Goal: Information Seeking & Learning: Understand process/instructions

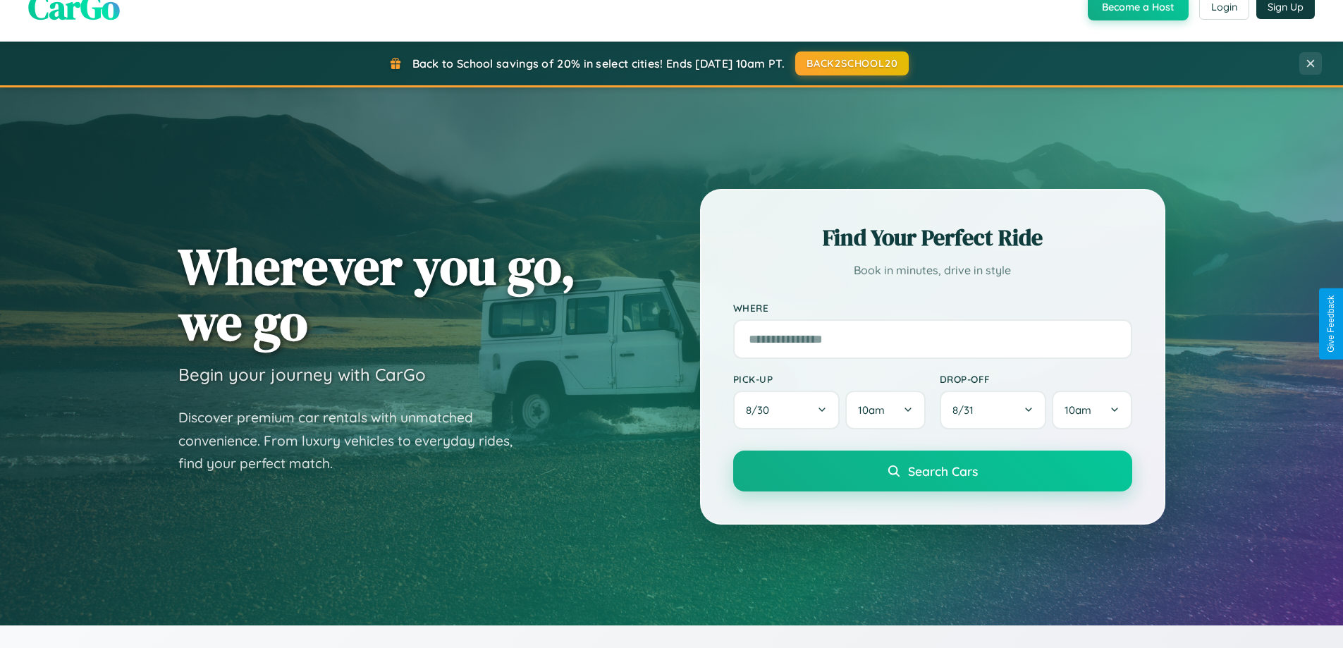
scroll to position [2713, 0]
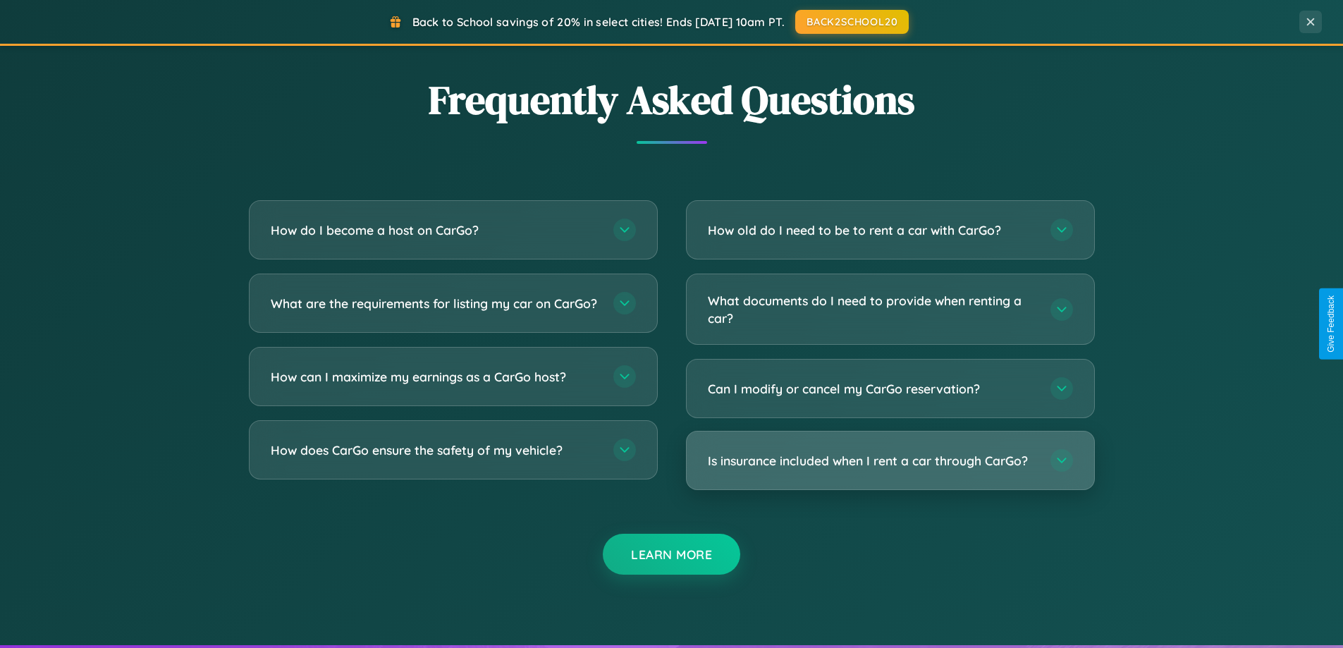
click at [890, 462] on h3 "Is insurance included when I rent a car through CarGo?" at bounding box center [872, 461] width 329 height 18
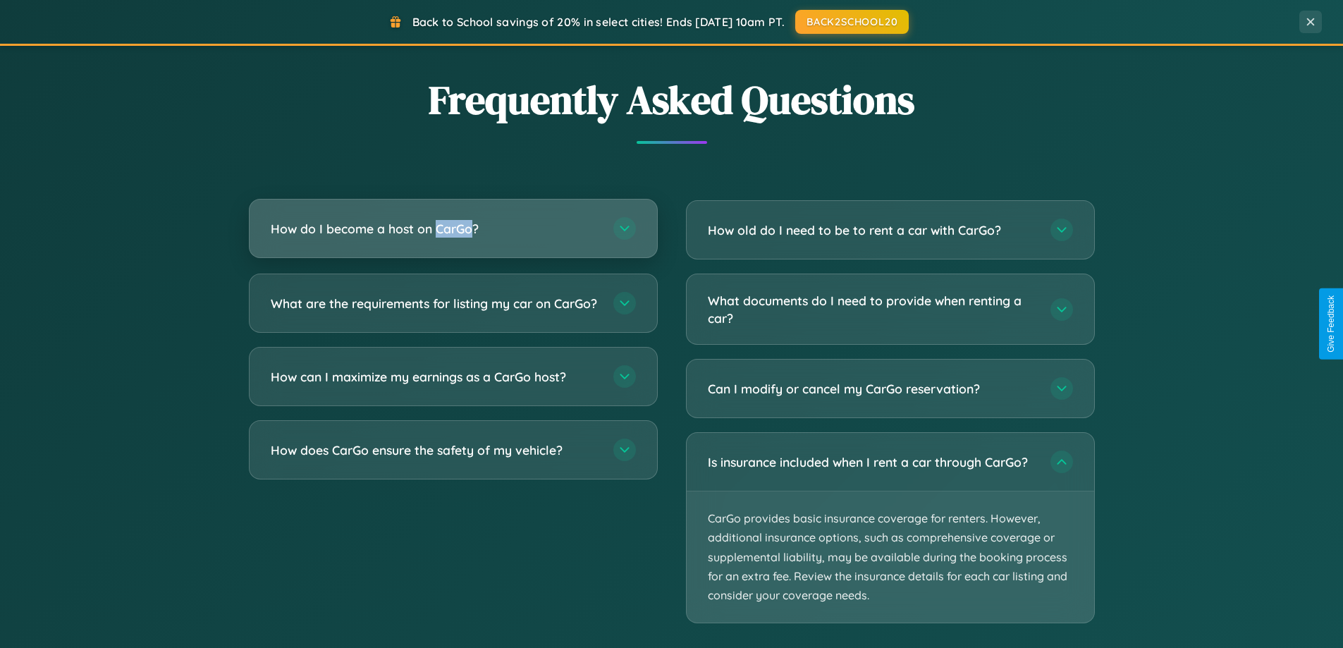
click at [453, 230] on h3 "How do I become a host on CarGo?" at bounding box center [435, 229] width 329 height 18
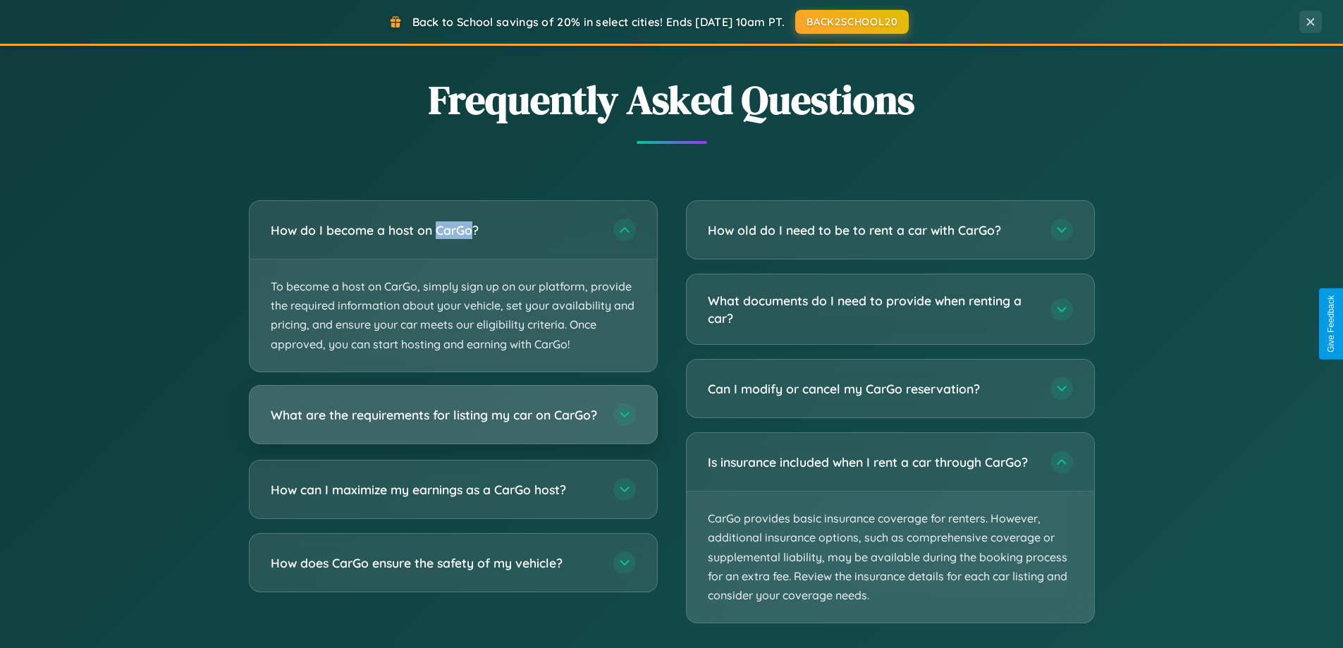
click at [453, 422] on h3 "What are the requirements for listing my car on CarGo?" at bounding box center [435, 414] width 329 height 18
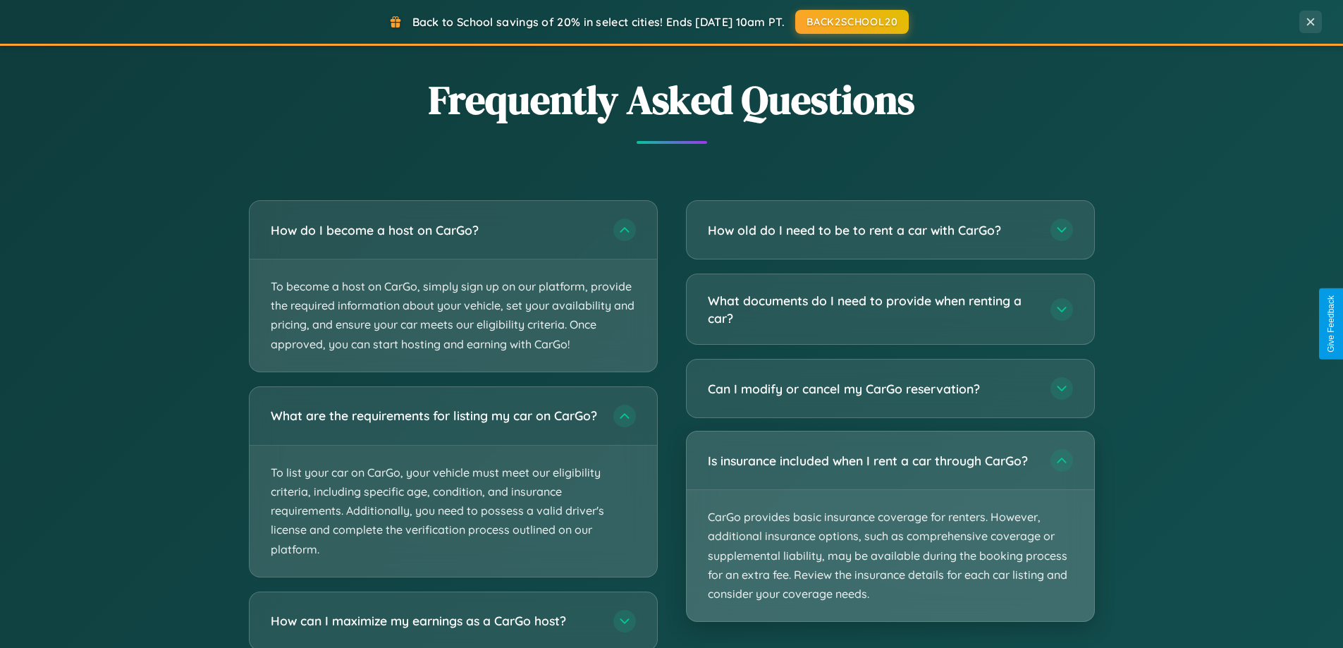
click at [890, 526] on p "CarGo provides basic insurance coverage for renters. However, additional insura…" at bounding box center [891, 555] width 408 height 131
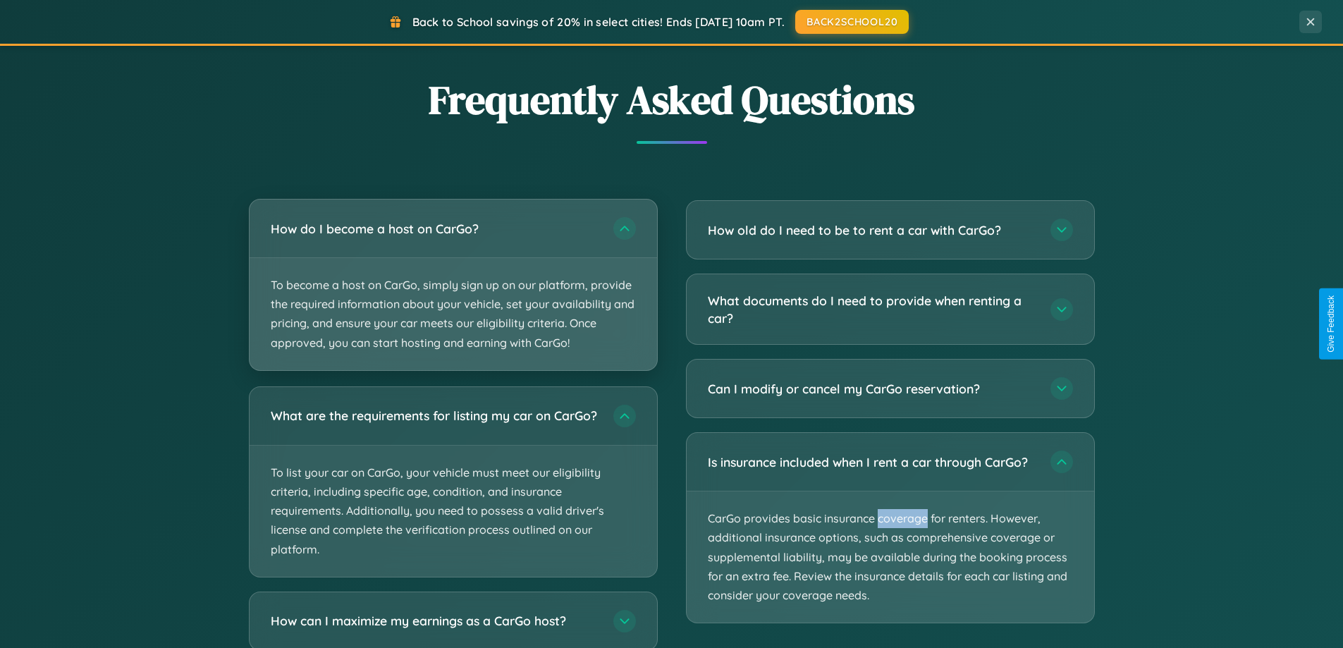
click at [453, 286] on p "To become a host on CarGo, simply sign up on our platform, provide the required…" at bounding box center [454, 314] width 408 height 112
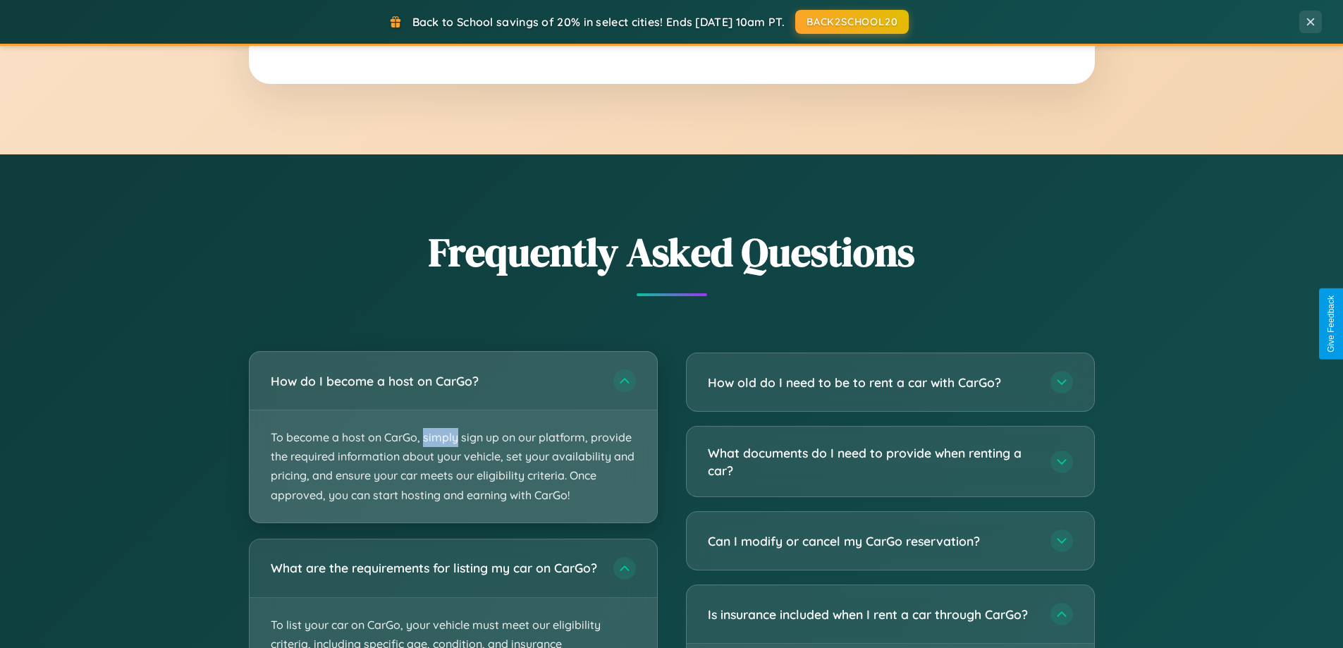
scroll to position [0, 0]
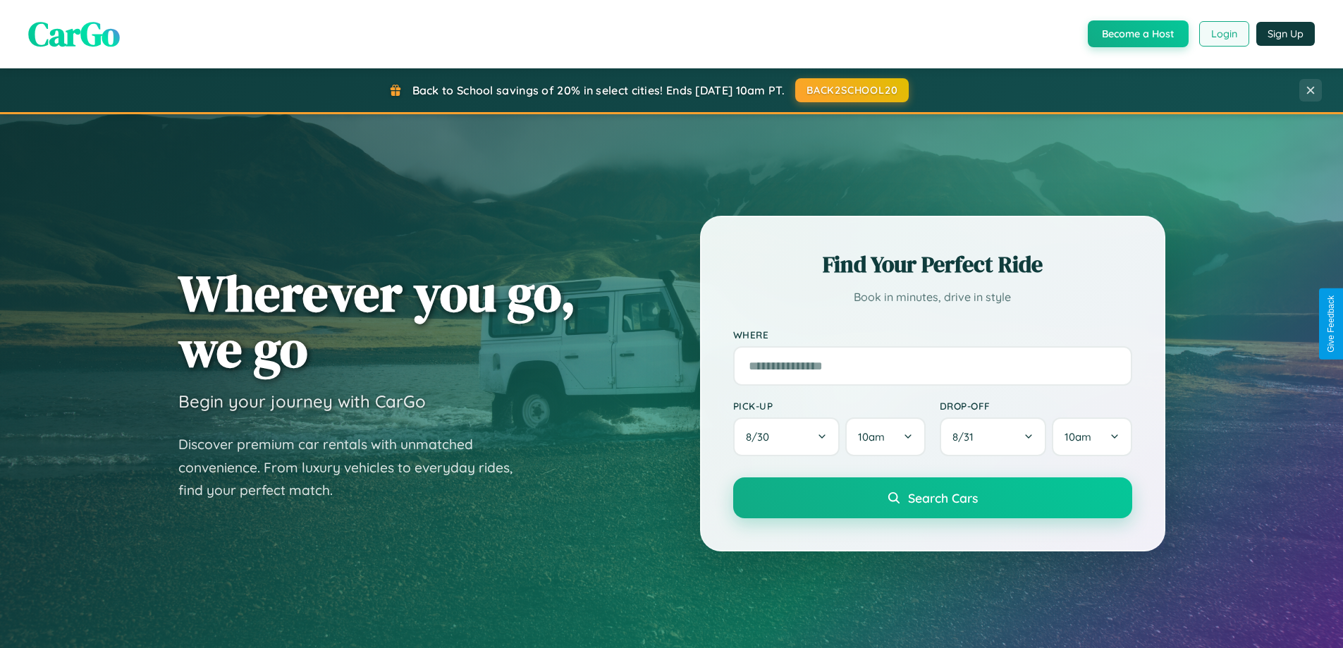
click at [1223, 34] on button "Login" at bounding box center [1224, 33] width 50 height 25
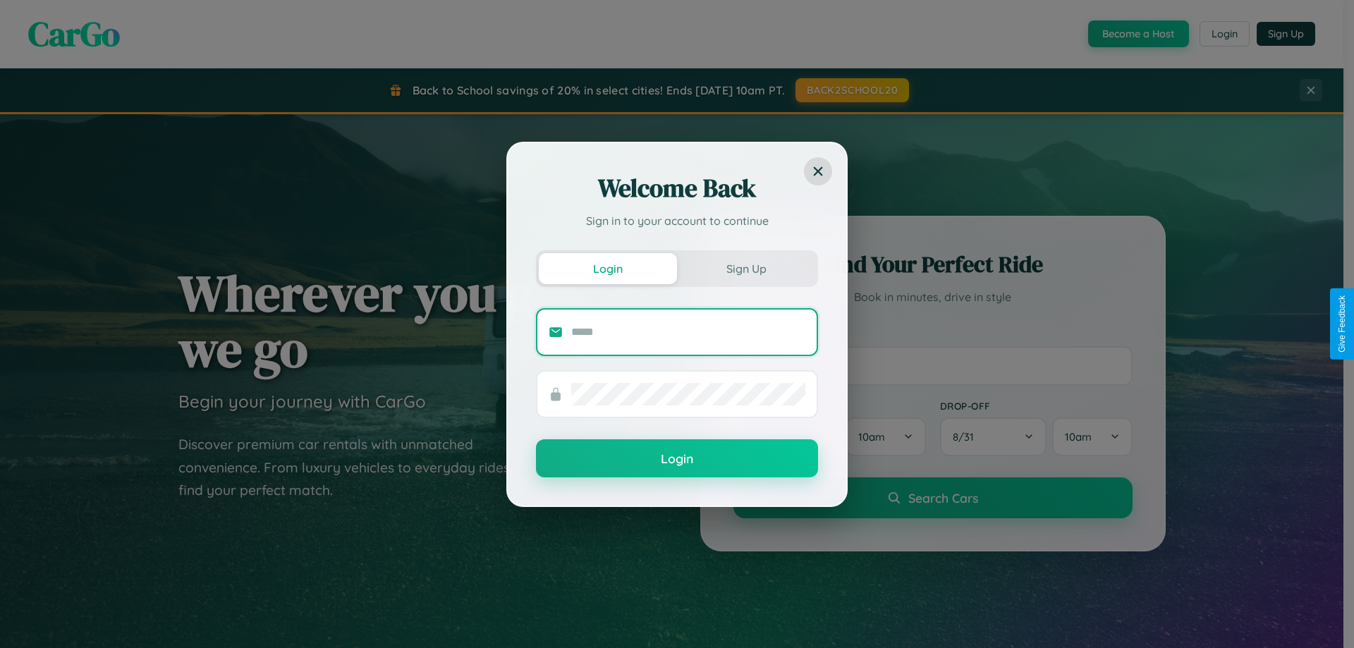
click at [688, 331] on input "text" at bounding box center [688, 332] width 234 height 23
type input "**********"
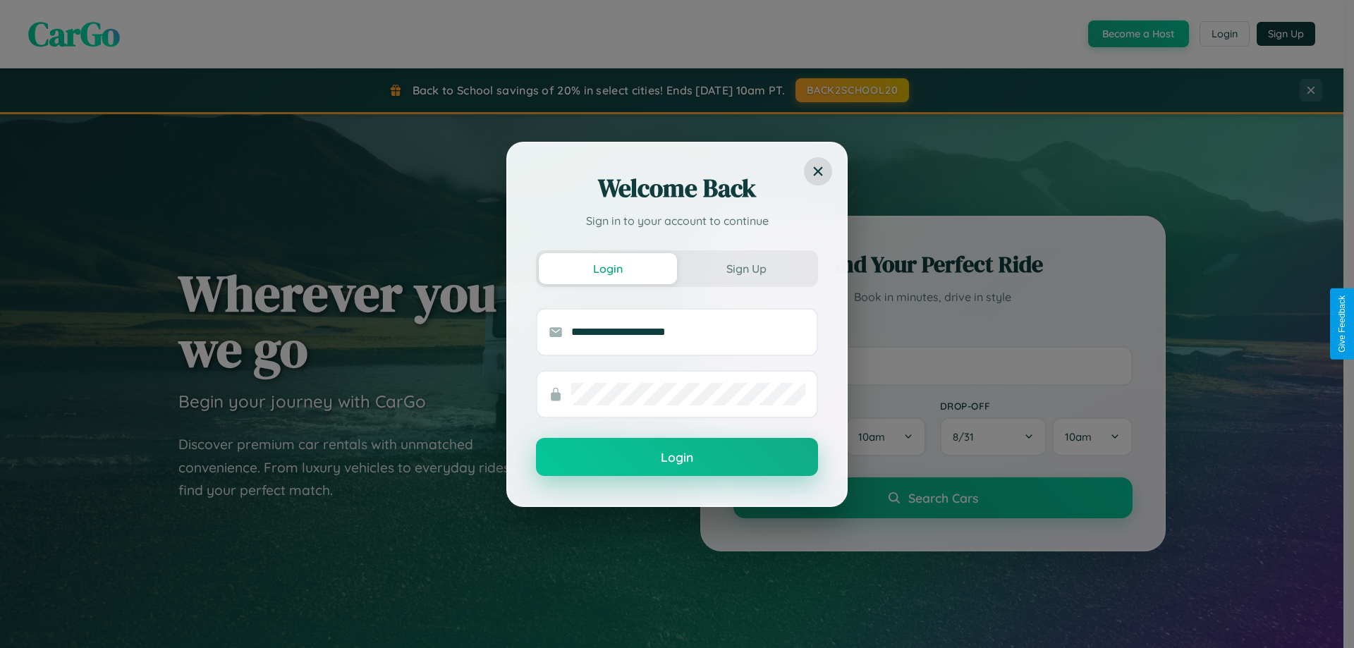
click at [677, 458] on button "Login" at bounding box center [677, 457] width 282 height 38
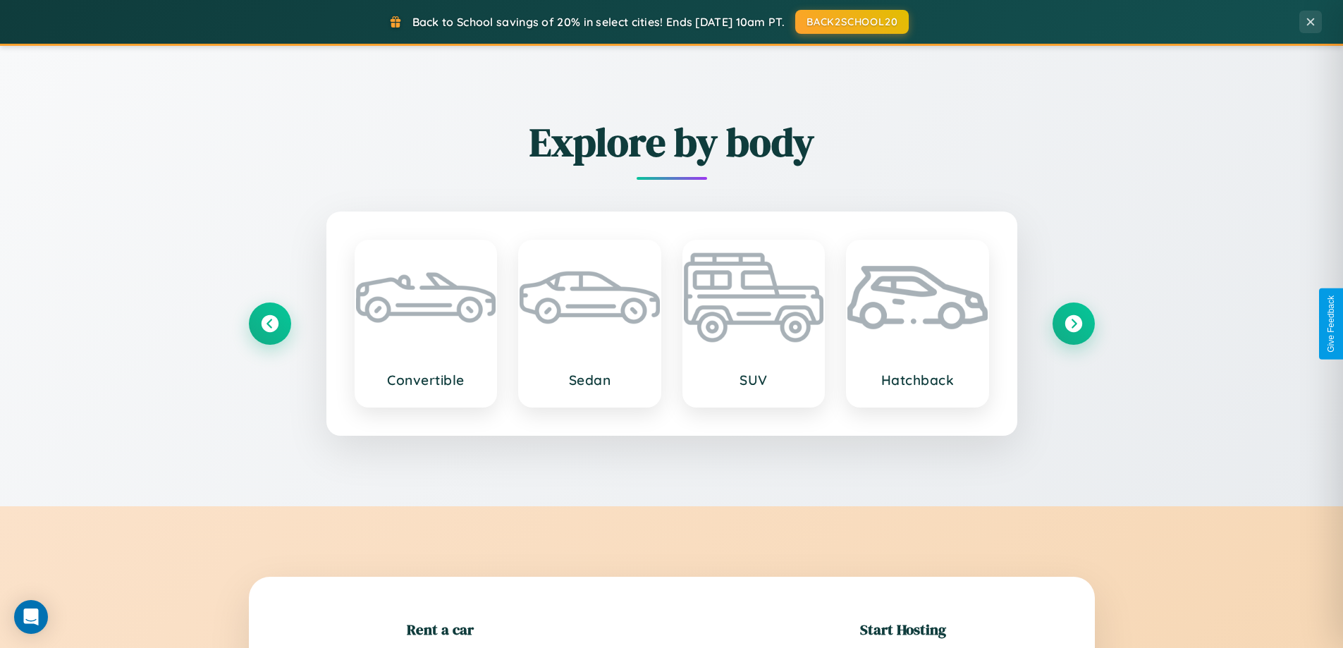
scroll to position [305, 0]
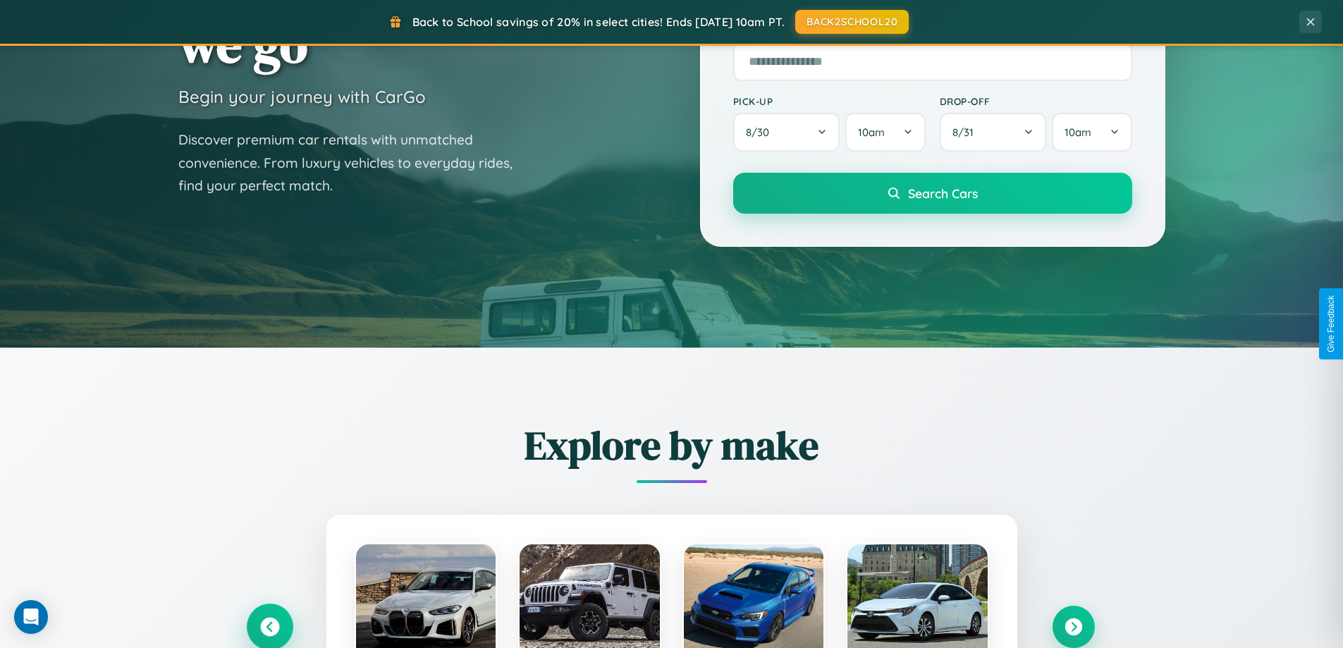
click at [269, 627] on icon at bounding box center [269, 627] width 19 height 19
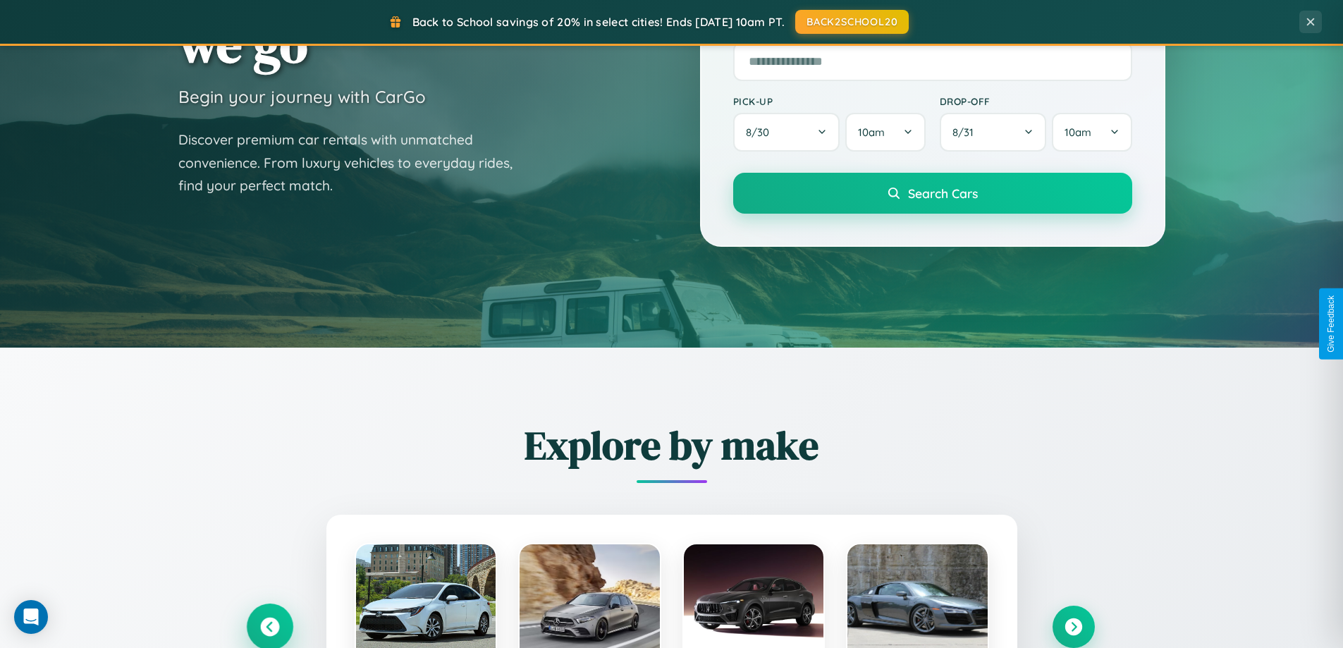
scroll to position [0, 0]
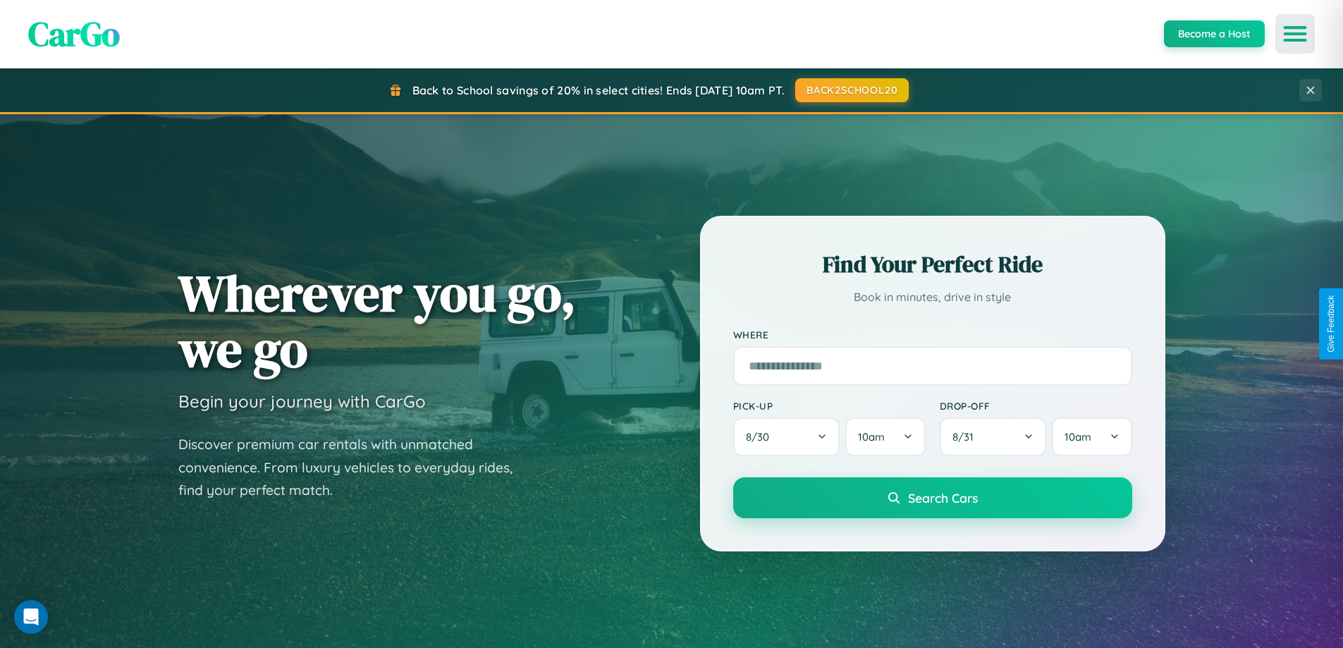
click at [1295, 34] on icon "Open menu" at bounding box center [1296, 34] width 20 height 13
